Goal: Use online tool/utility: Use online tool/utility

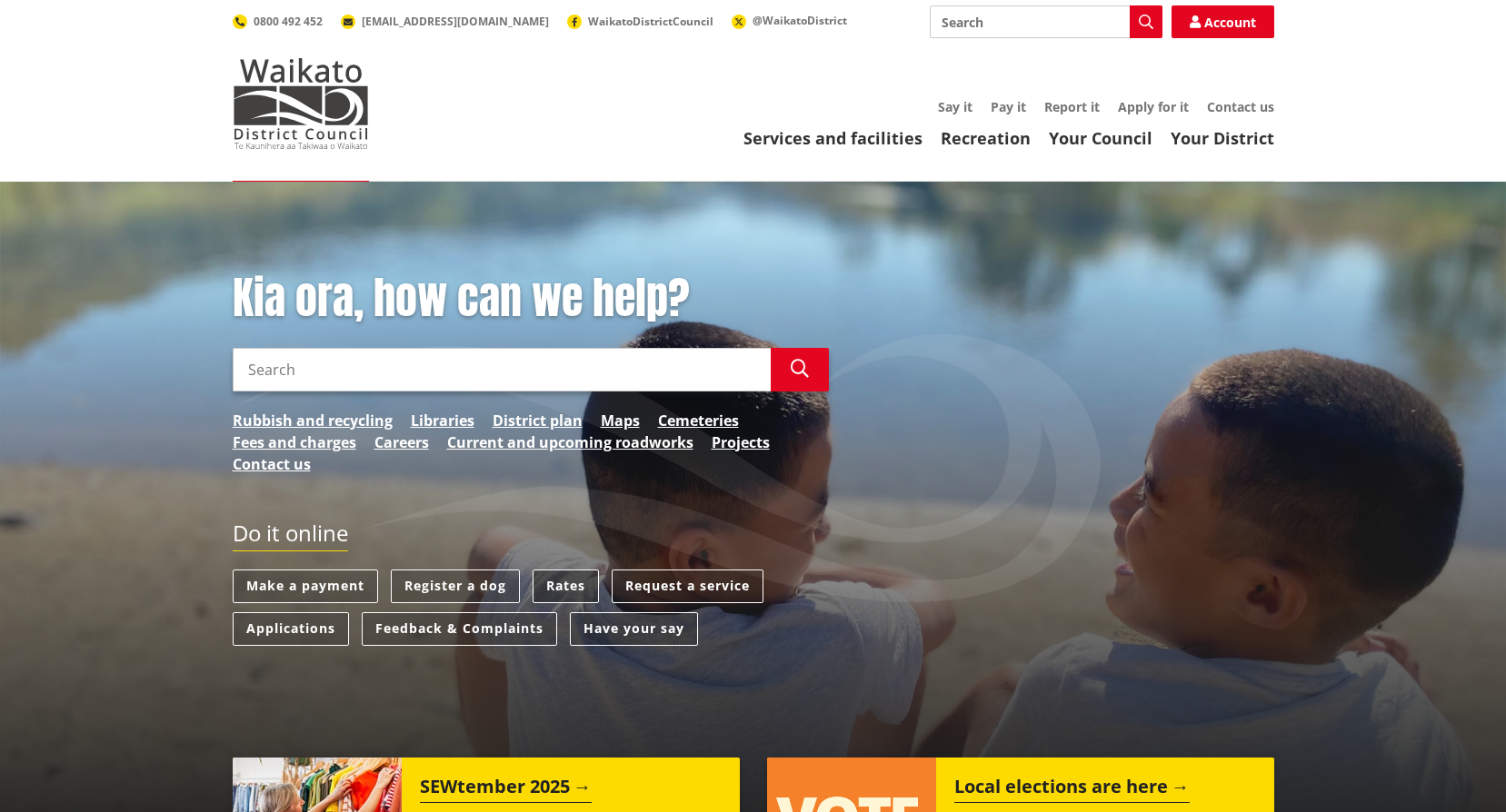
click at [557, 580] on link "Rates" at bounding box center [565, 586] width 67 height 34
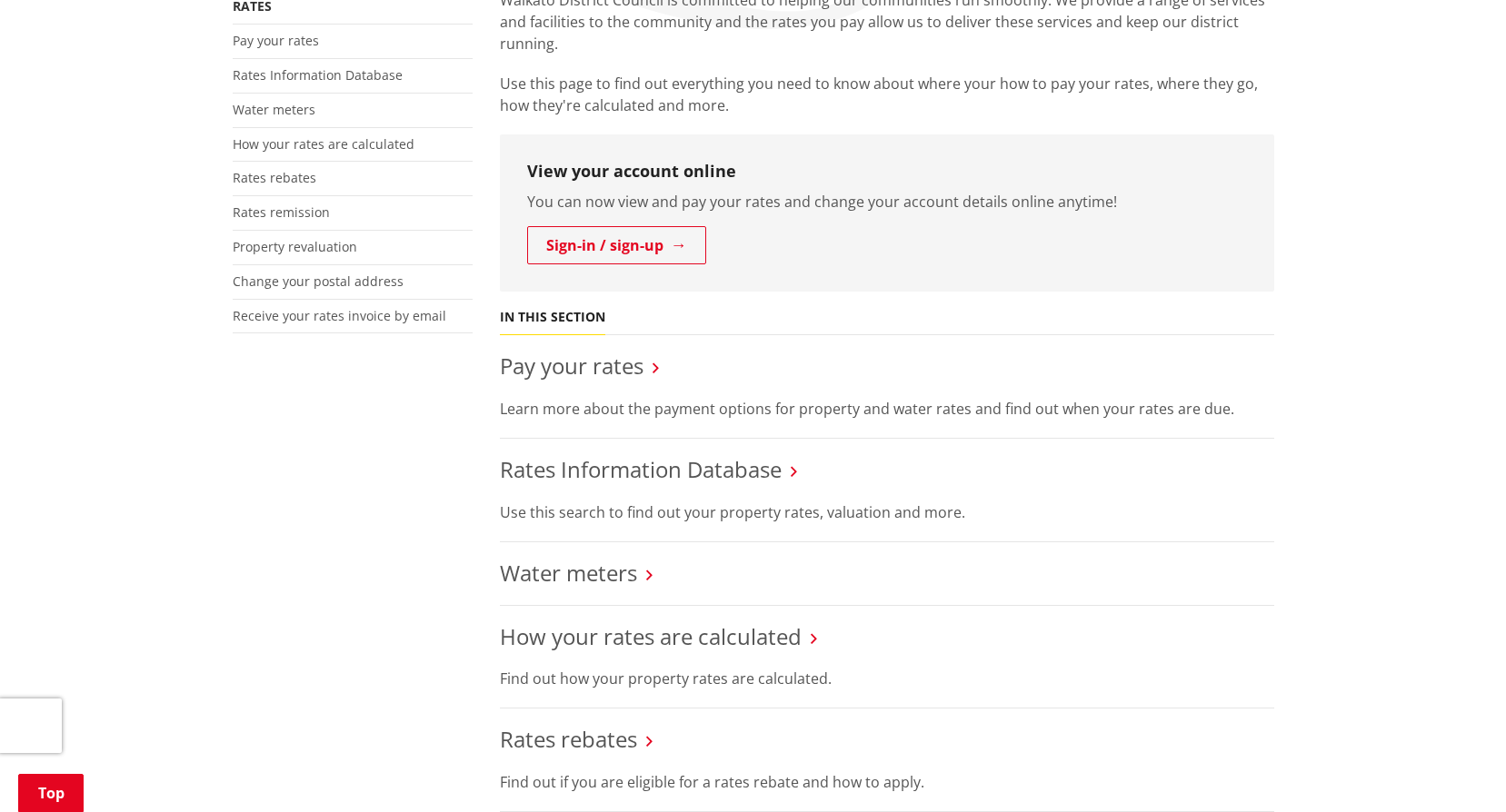
scroll to position [181, 0]
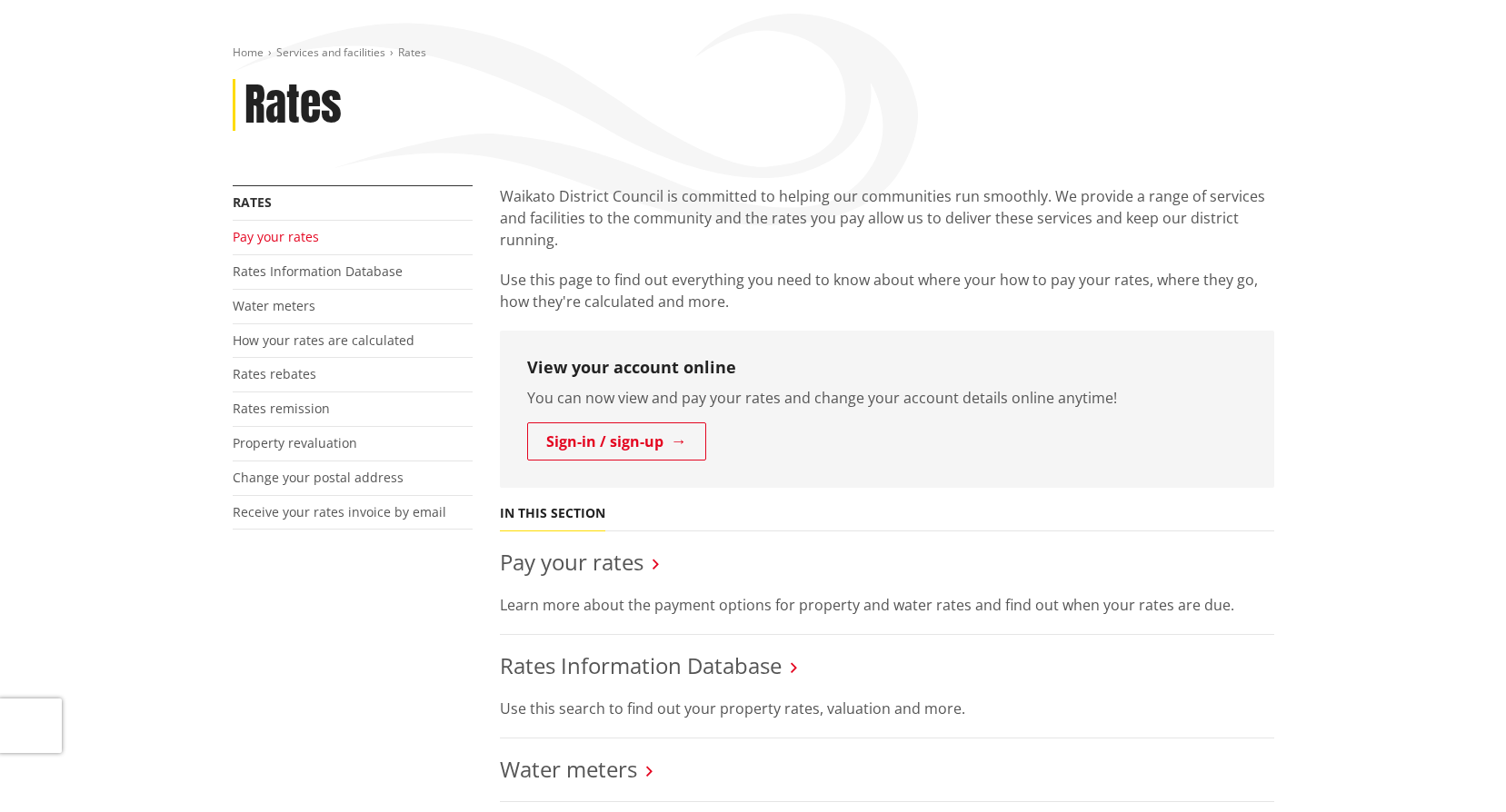
click at [299, 234] on link "Pay your rates" at bounding box center [276, 237] width 87 height 17
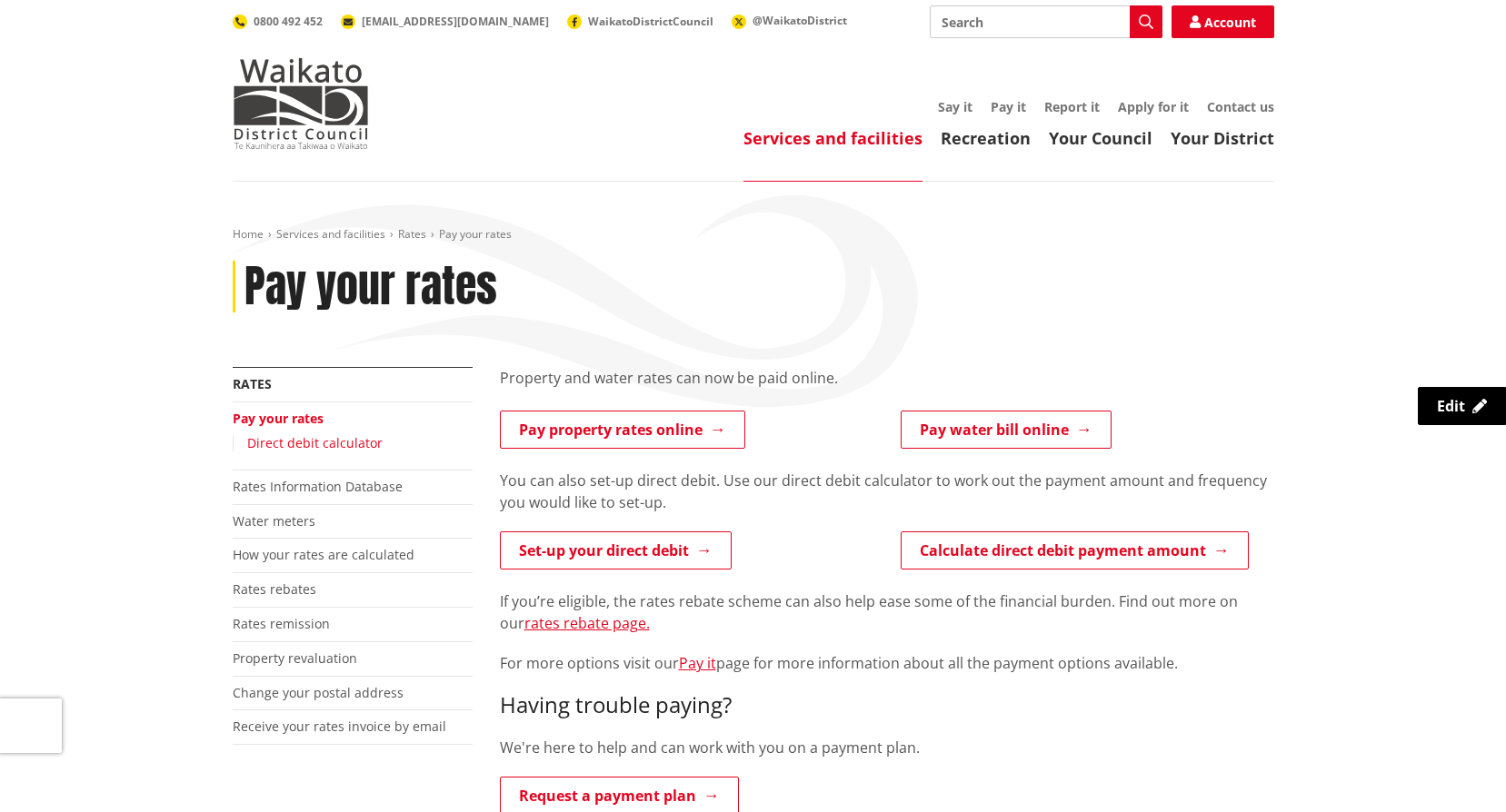
click at [340, 446] on link "Direct debit calculator" at bounding box center [315, 443] width 135 height 17
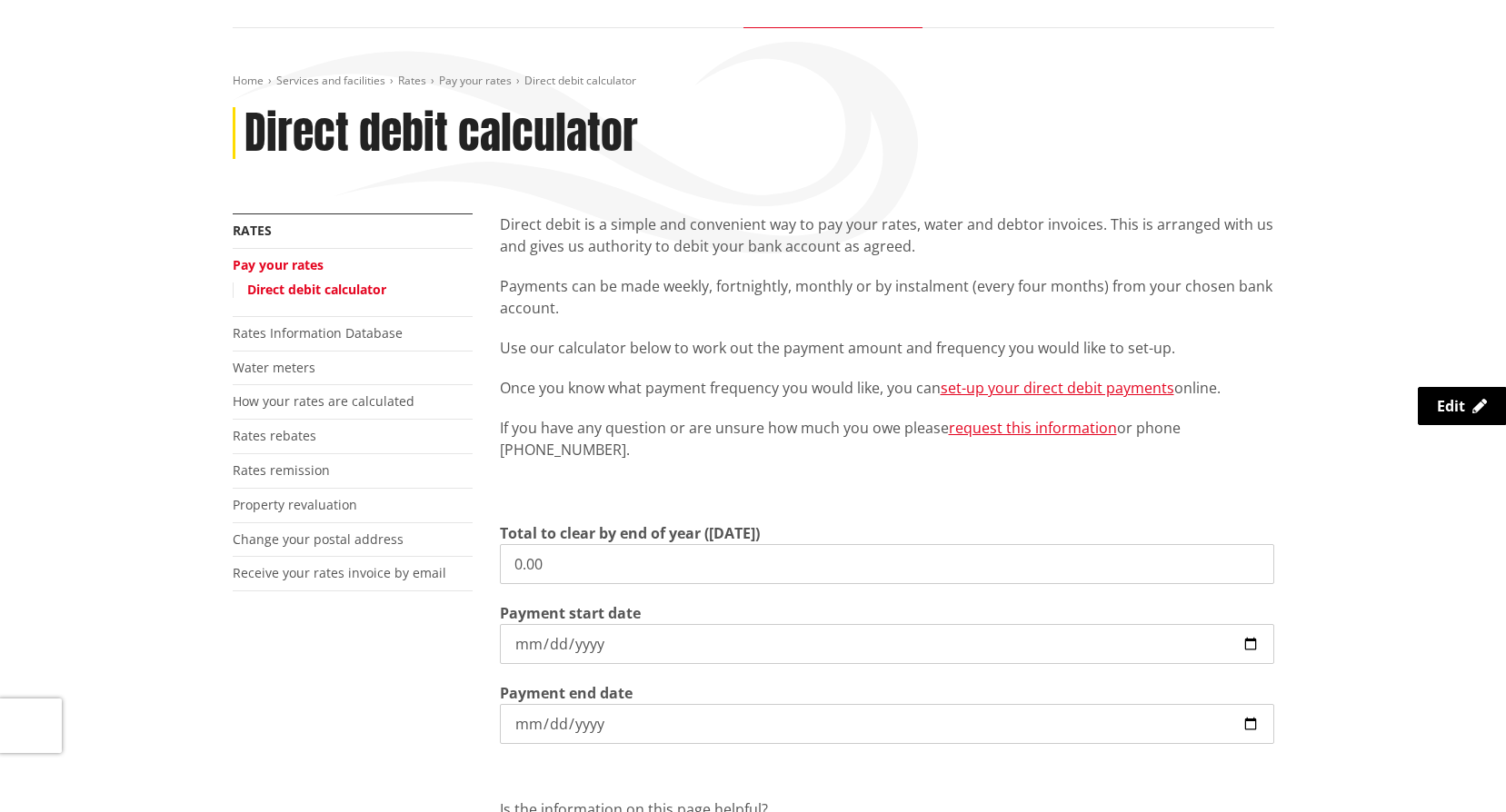
scroll to position [364, 0]
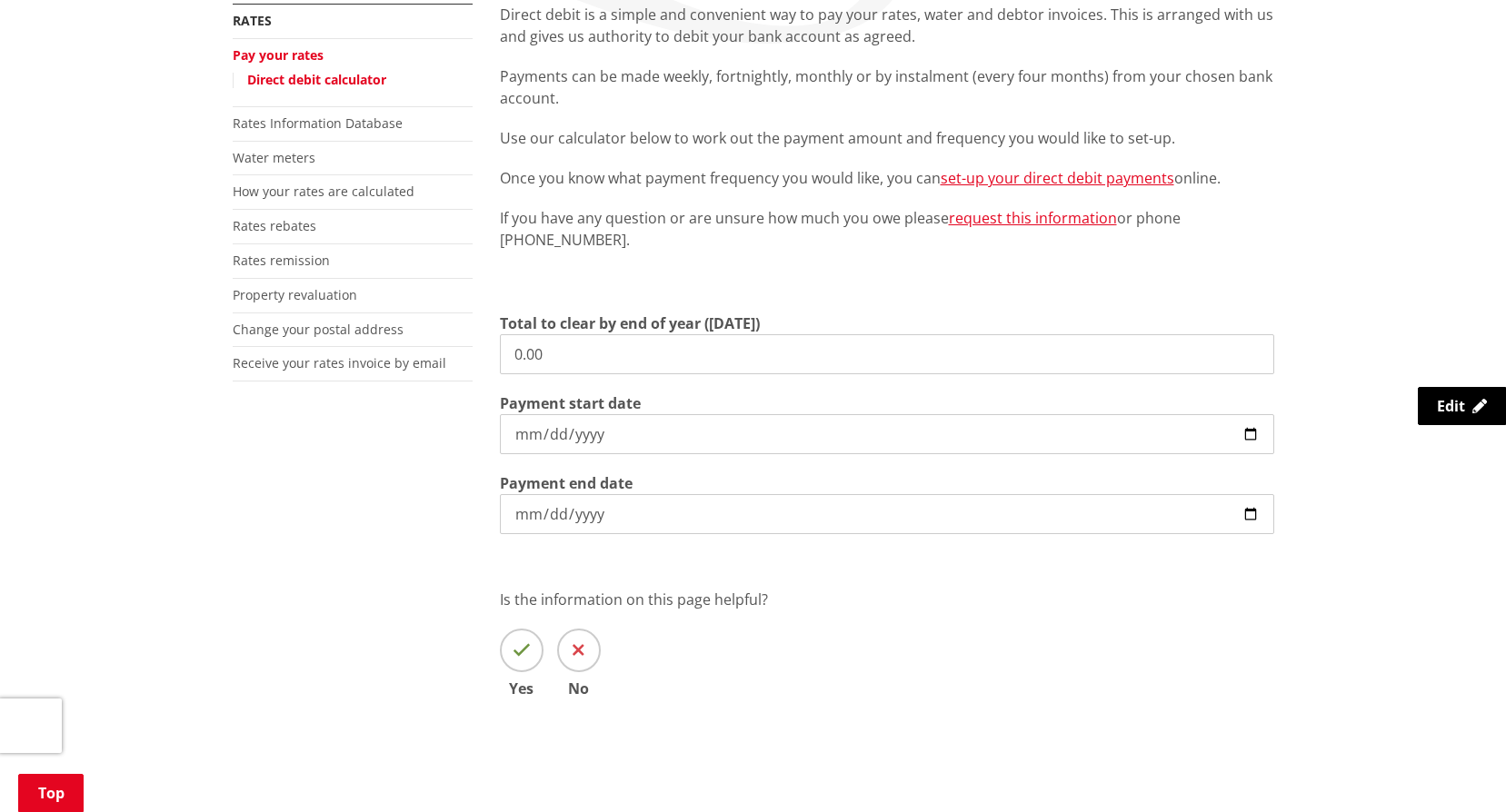
drag, startPoint x: 564, startPoint y: 356, endPoint x: 329, endPoint y: 353, distance: 235.0
click at [329, 353] on div "More from this section Rates Pay your rates Direct debit calculator Rates Infor…" at bounding box center [753, 377] width 1069 height 747
type input "3,706.05"
click at [674, 517] on input "2026-06-30" at bounding box center [887, 514] width 775 height 40
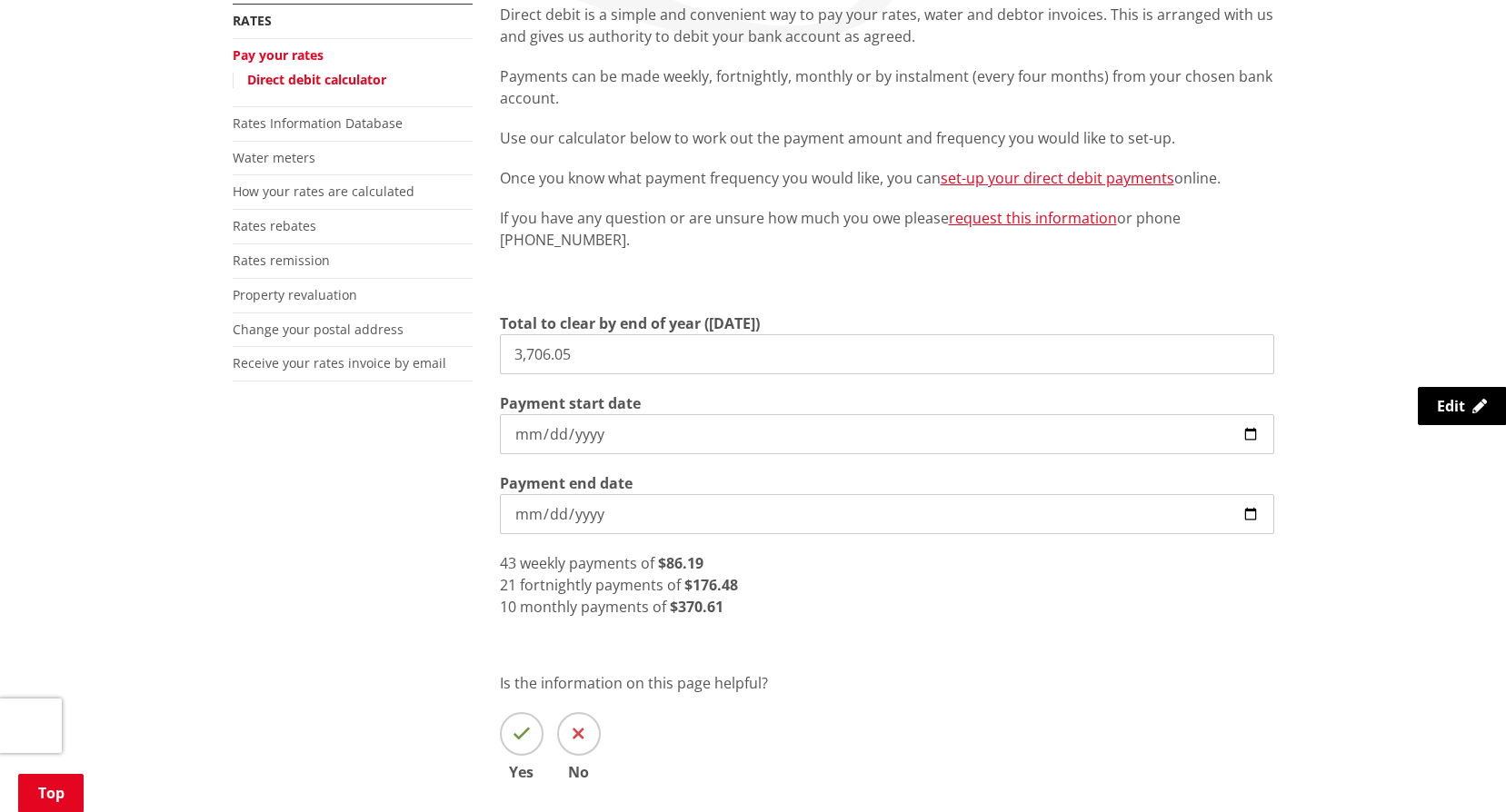
click at [571, 440] on input "2025-09-03" at bounding box center [887, 434] width 775 height 40
click at [1246, 430] on input "2025-09-03" at bounding box center [887, 434] width 775 height 40
type input "[DATE]"
click at [821, 515] on input "[DATE]" at bounding box center [887, 514] width 775 height 40
click at [821, 513] on input "[DATE]" at bounding box center [887, 514] width 775 height 40
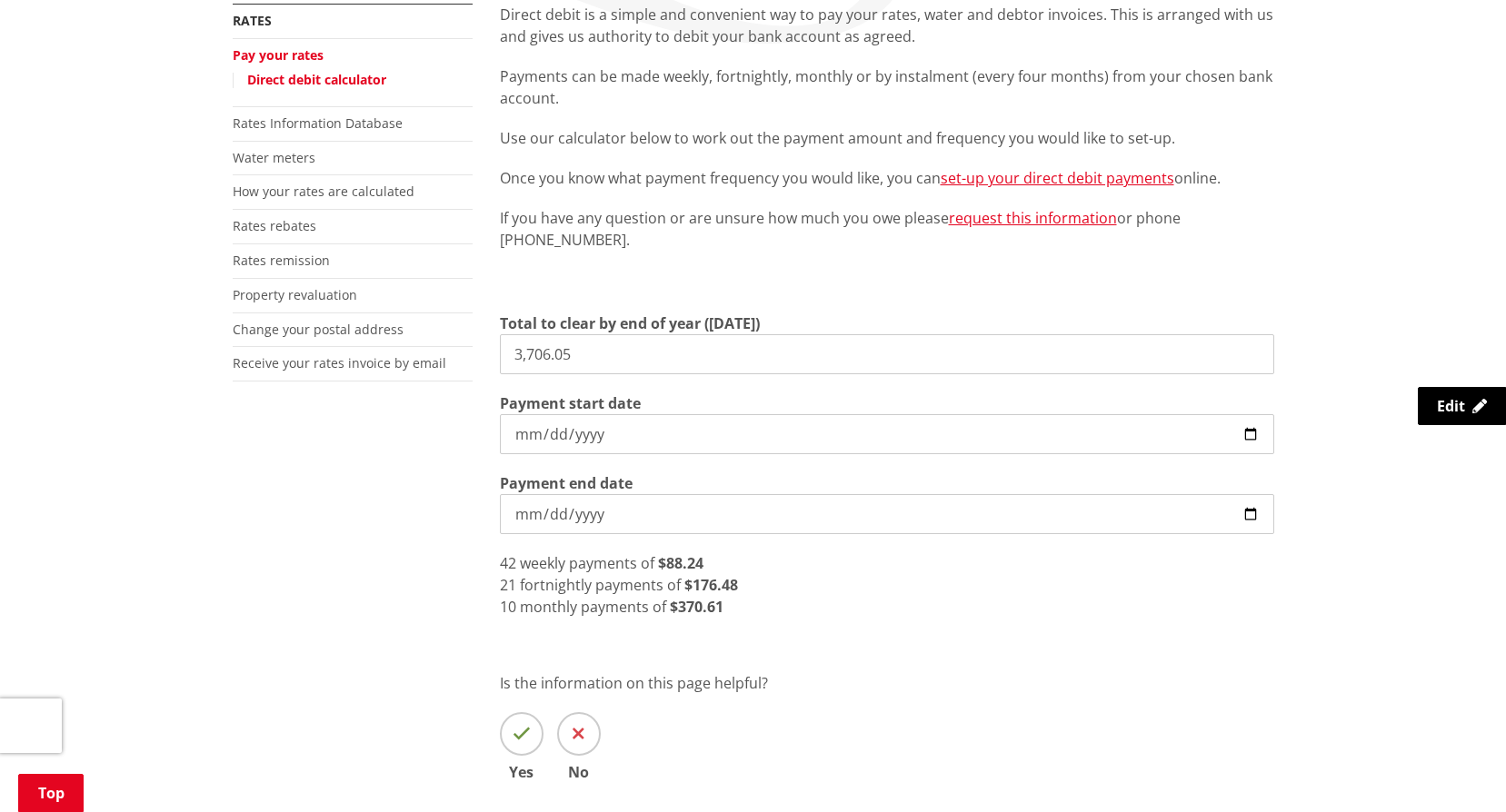
click at [618, 523] on input "[DATE]" at bounding box center [887, 514] width 775 height 40
click at [602, 510] on input "[DATE]" at bounding box center [887, 514] width 775 height 40
click at [593, 512] on input "[DATE]" at bounding box center [887, 514] width 775 height 40
click at [606, 516] on input "[DATE]" at bounding box center [887, 514] width 775 height 40
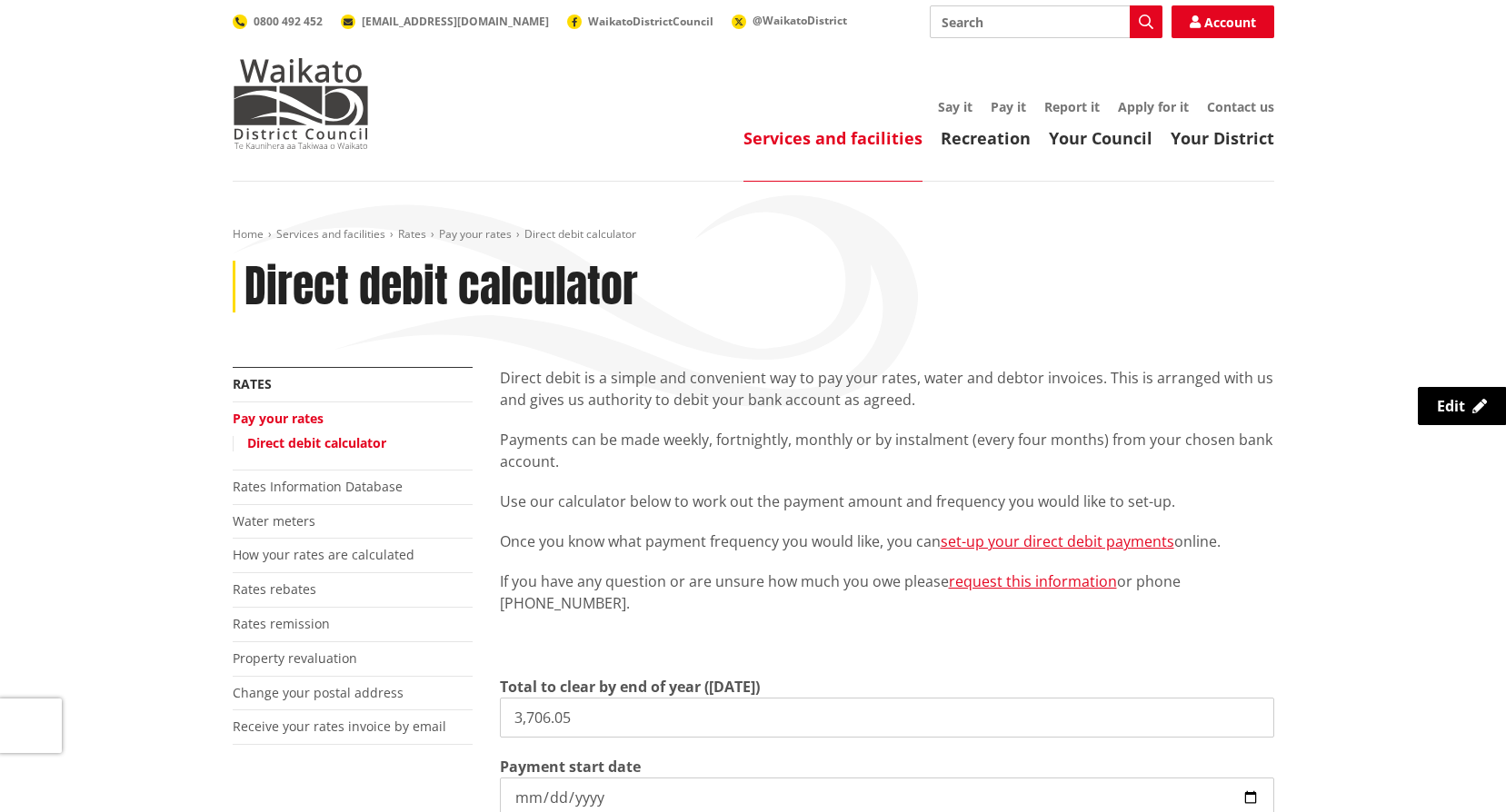
scroll to position [364, 0]
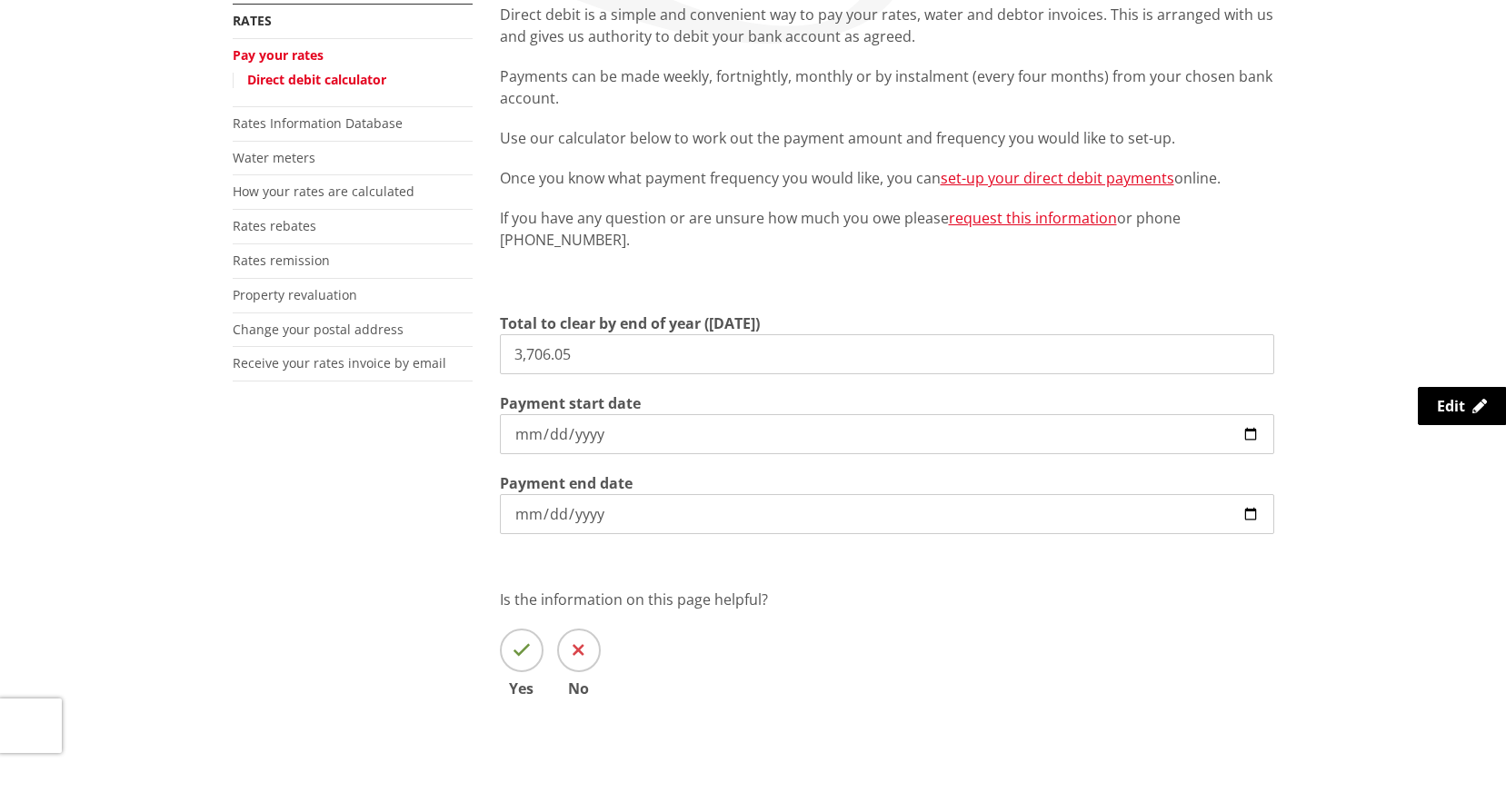
drag, startPoint x: 600, startPoint y: 354, endPoint x: 401, endPoint y: 316, distance: 202.6
click at [401, 316] on div "More from this section Rates Pay your rates Direct debit calculator Rates Infor…" at bounding box center [753, 377] width 1069 height 747
type input "2,000.13"
click at [663, 433] on input "[DATE]" at bounding box center [887, 434] width 775 height 40
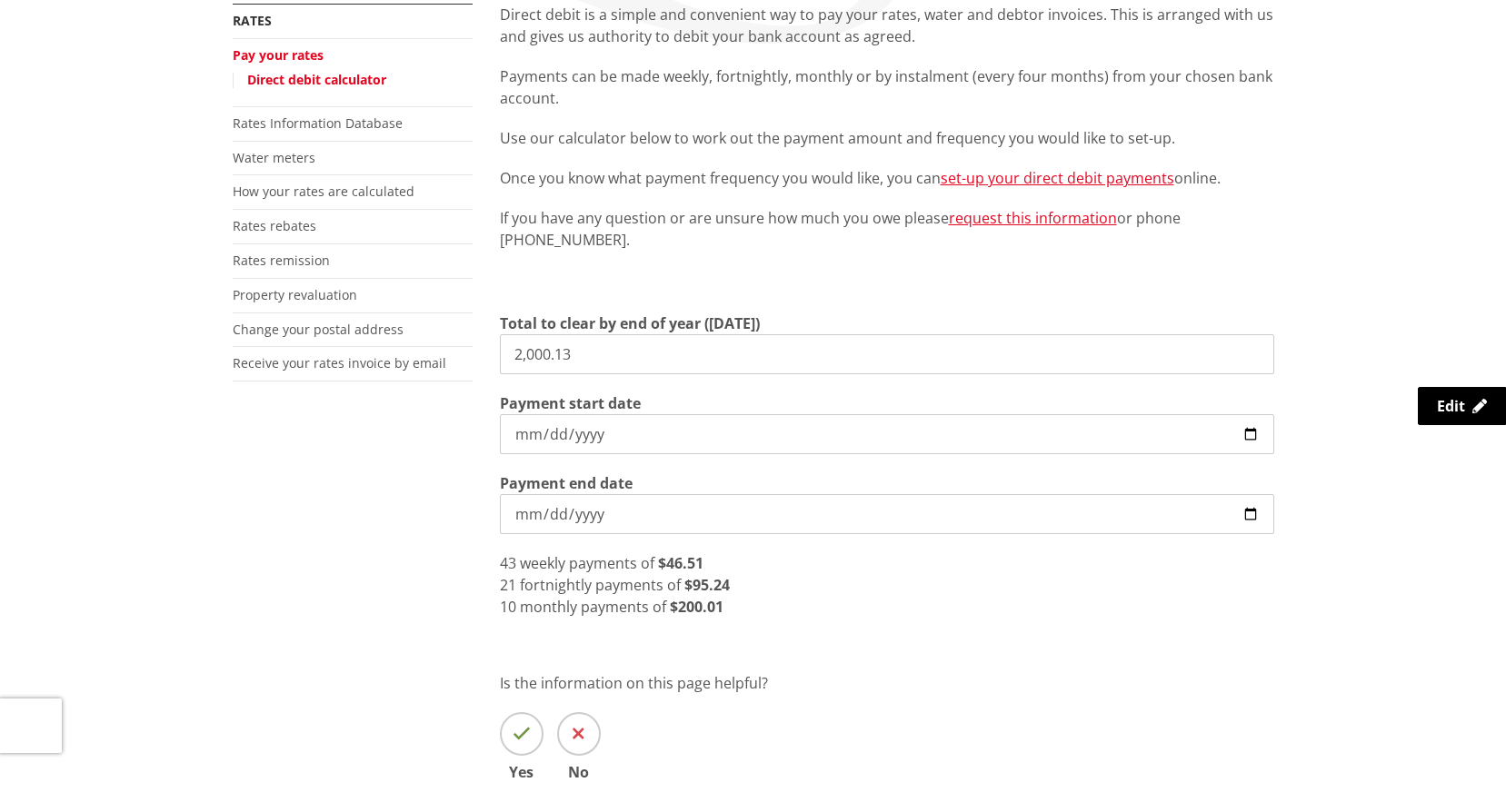
click at [1257, 441] on input "[DATE]" at bounding box center [887, 434] width 775 height 40
type input "[DATE]"
click at [755, 516] on input "[DATE]" at bounding box center [887, 514] width 775 height 40
drag, startPoint x: 633, startPoint y: 361, endPoint x: 395, endPoint y: 361, distance: 238.0
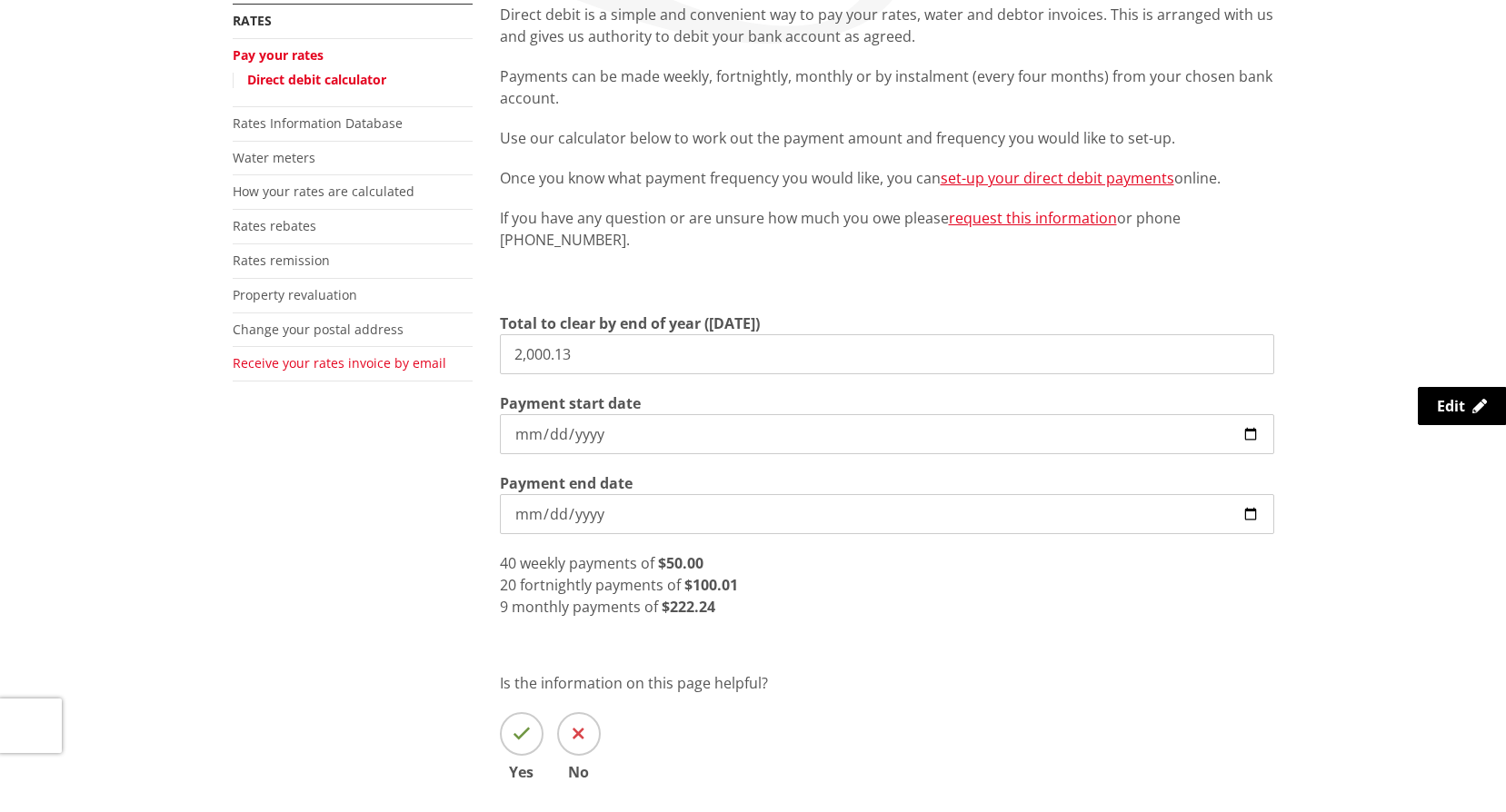
click at [395, 361] on div "More from this section Rates Pay your rates Direct debit calculator Rates Infor…" at bounding box center [753, 419] width 1069 height 830
type input "3,803.80"
click at [695, 453] on input "[DATE]" at bounding box center [887, 434] width 775 height 40
click at [652, 444] on input "[DATE]" at bounding box center [887, 434] width 775 height 40
click at [1261, 436] on input "[DATE]" at bounding box center [887, 434] width 775 height 40
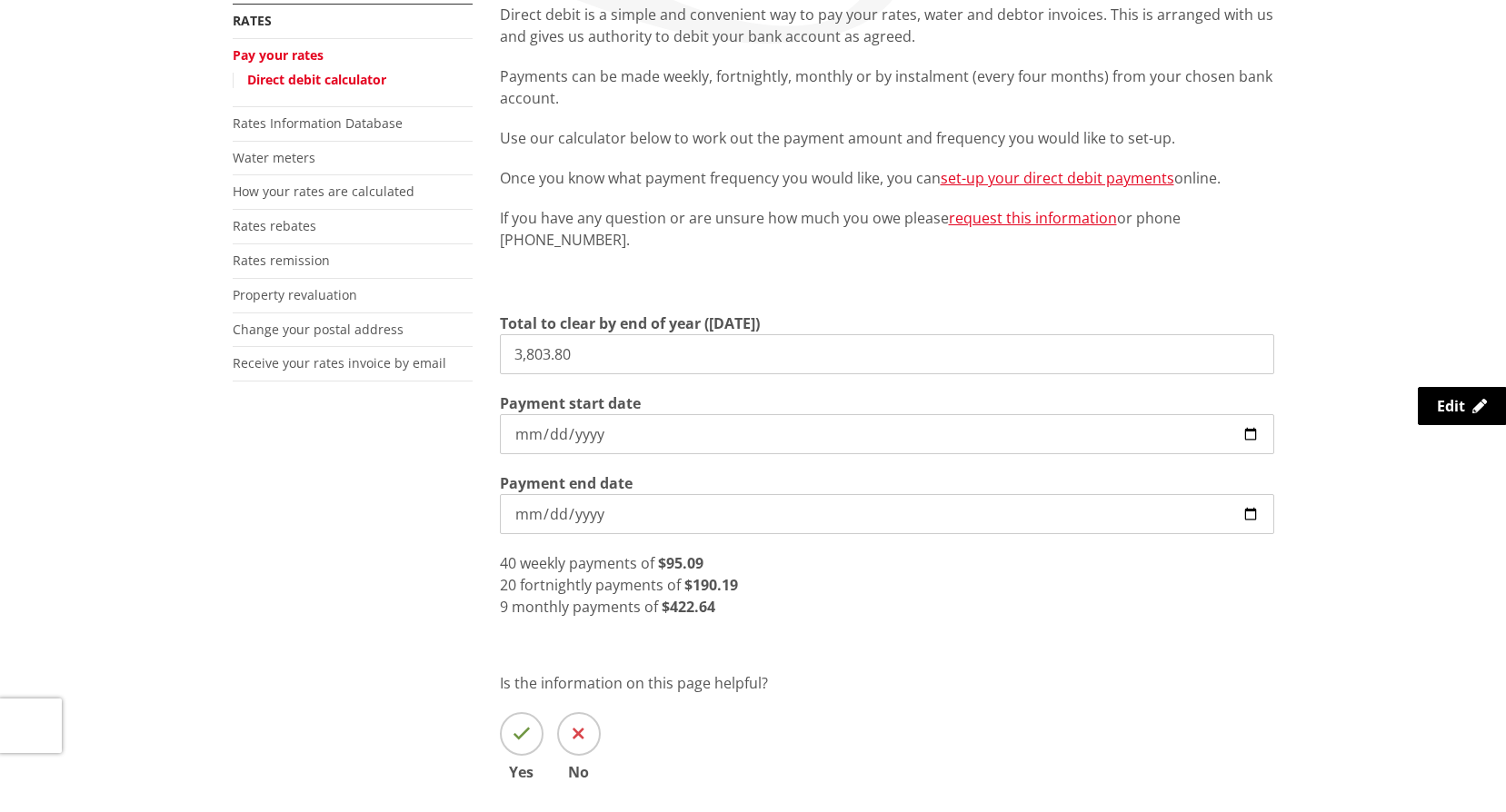
click at [1257, 435] on input "[DATE]" at bounding box center [887, 434] width 775 height 40
type input "[DATE]"
drag, startPoint x: 607, startPoint y: 372, endPoint x: 420, endPoint y: 341, distance: 189.6
click at [420, 341] on div "More from this section Rates Pay your rates Direct debit calculator Rates Infor…" at bounding box center [753, 419] width 1069 height 830
type input "2,910.34"
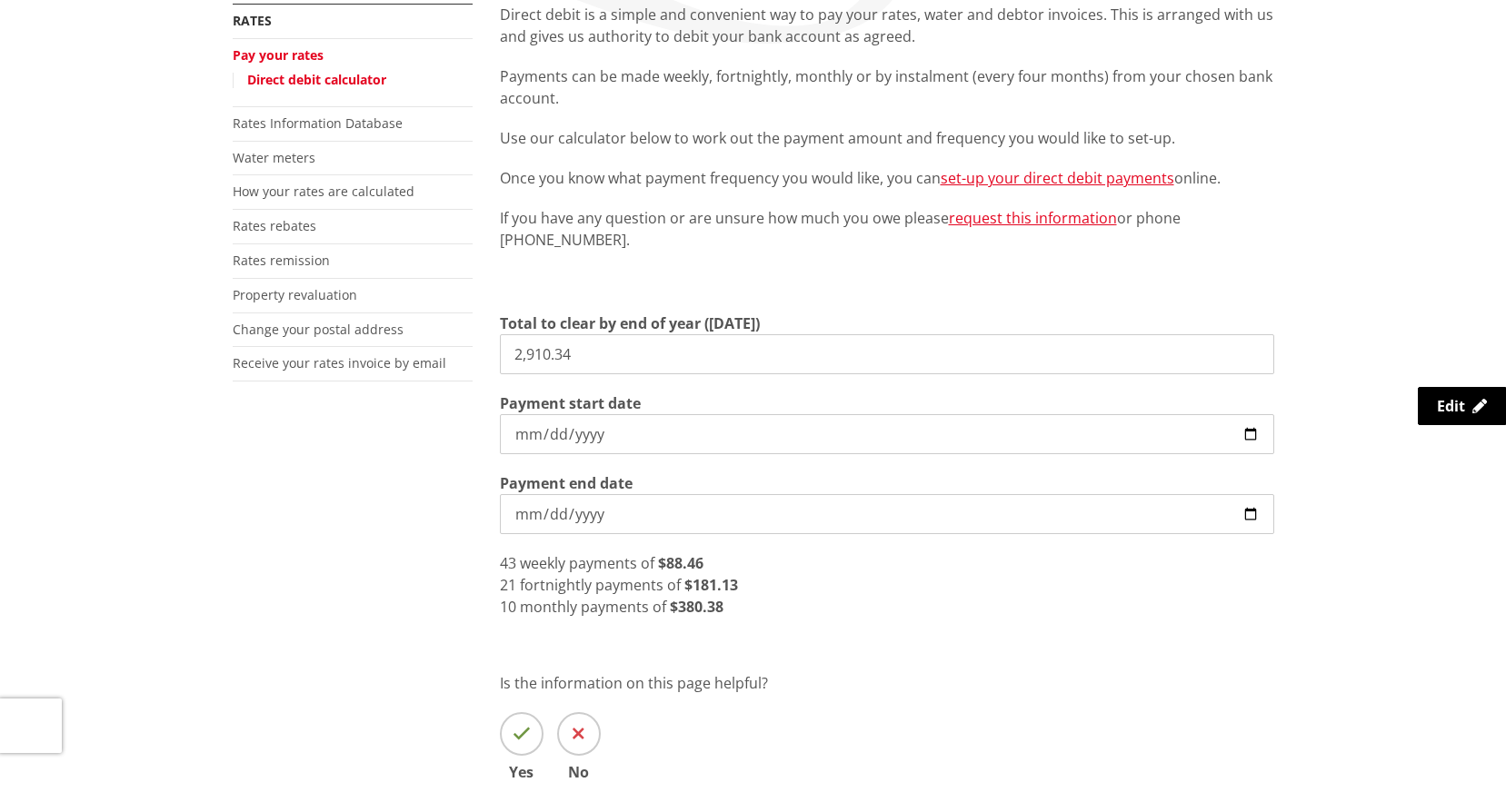
click at [589, 427] on input "[DATE]" at bounding box center [887, 434] width 775 height 40
click at [1253, 433] on input "[DATE]" at bounding box center [887, 434] width 775 height 40
click at [829, 522] on input "[DATE]" at bounding box center [887, 514] width 775 height 40
click at [837, 435] on input "[DATE]" at bounding box center [887, 434] width 775 height 40
click at [1255, 437] on input "[DATE]" at bounding box center [887, 434] width 775 height 40
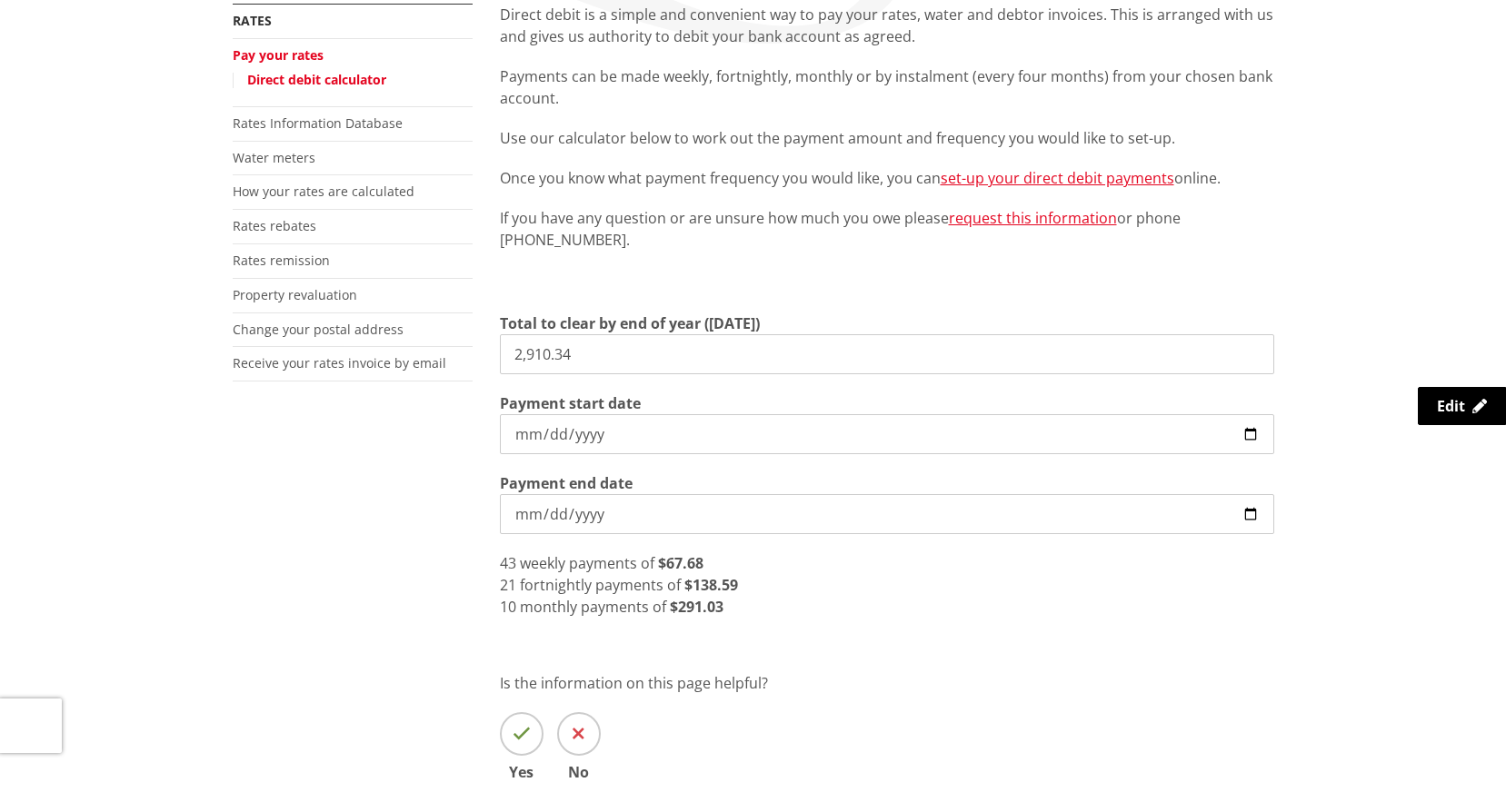
click at [1254, 438] on input "[DATE]" at bounding box center [887, 434] width 775 height 40
type input "[DATE]"
